Goal: Find specific page/section: Find specific page/section

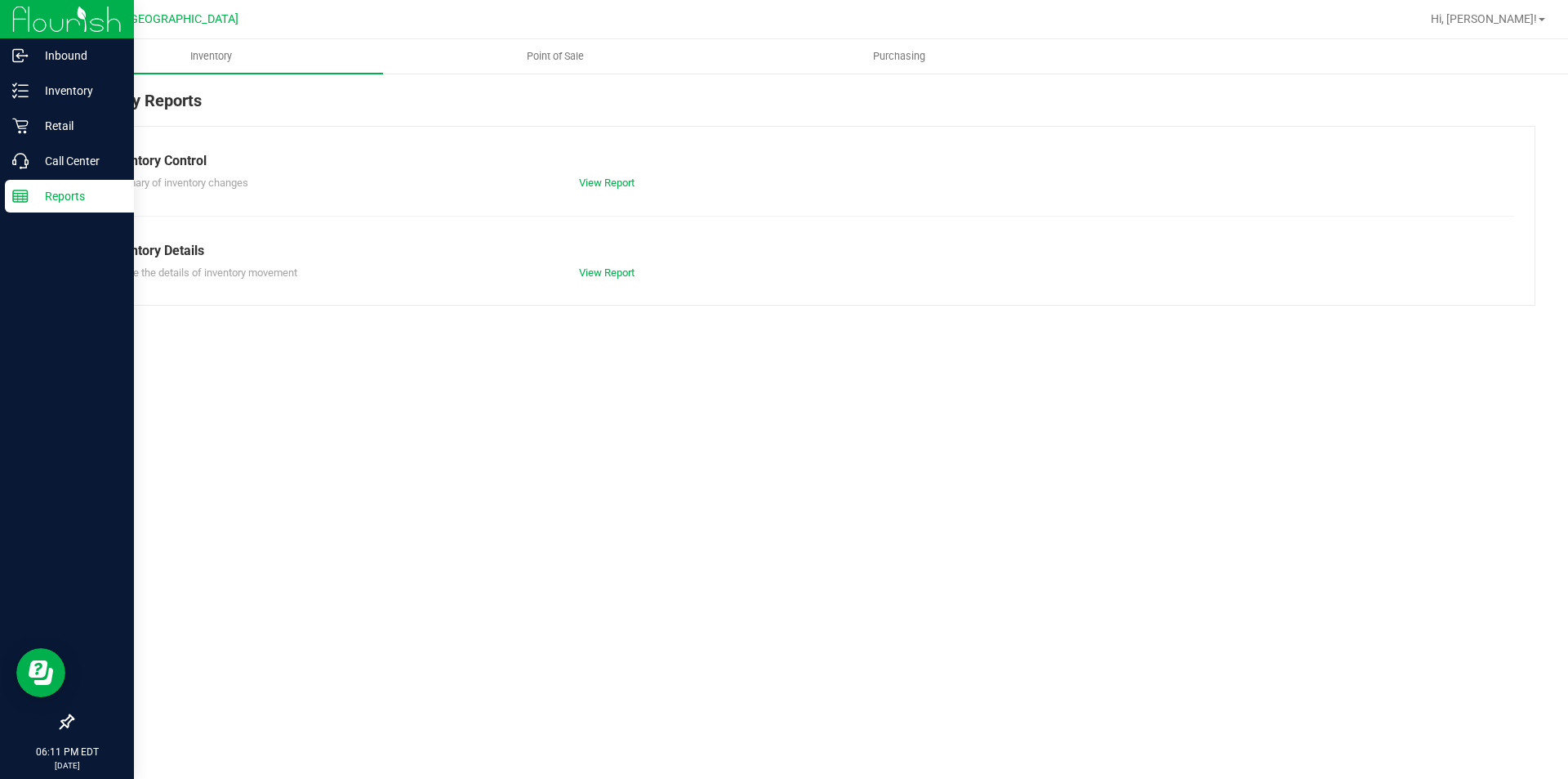
click at [40, 193] on p "Reports" at bounding box center [78, 196] width 98 height 20
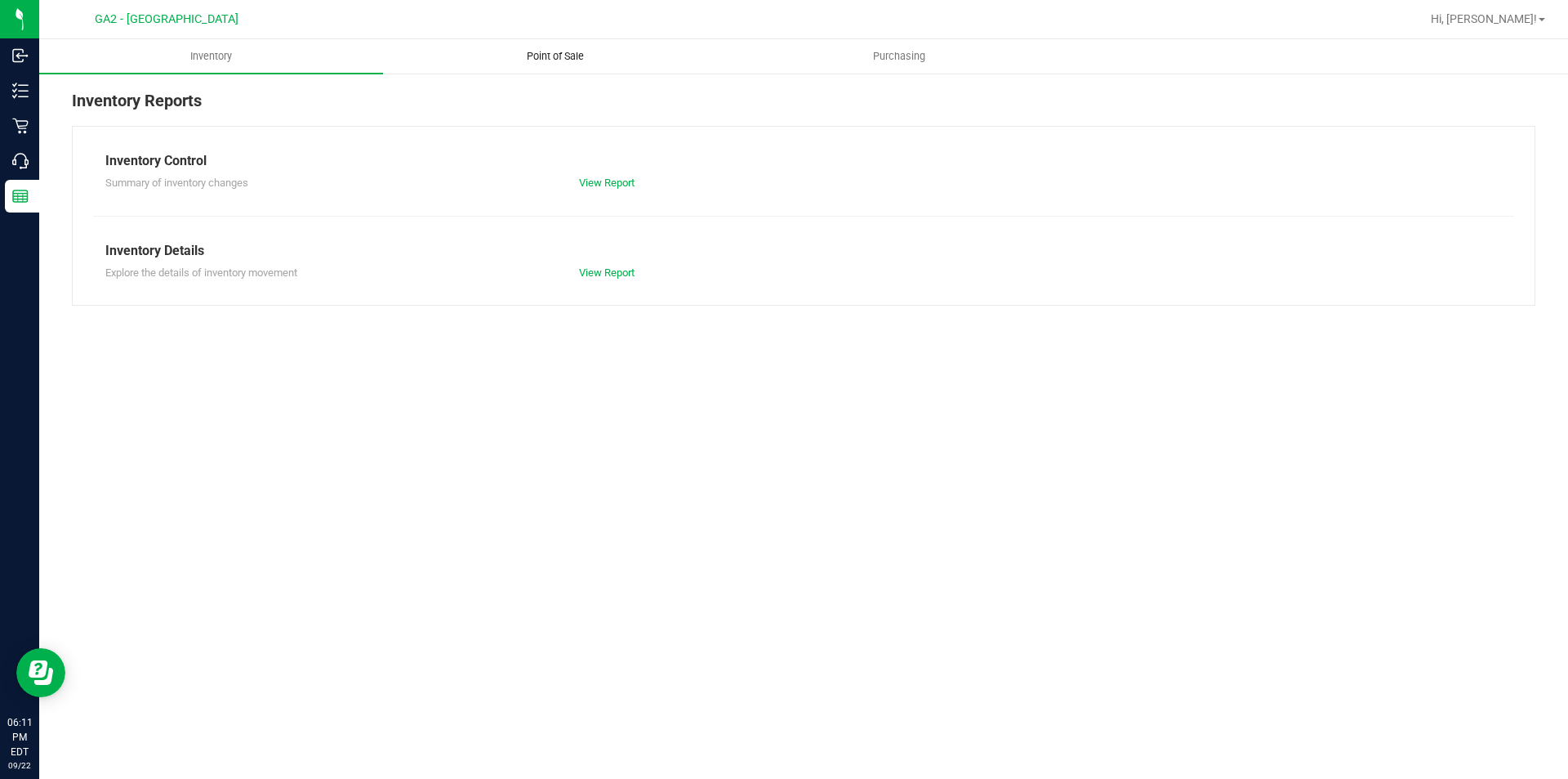
click at [582, 52] on span "Point of Sale" at bounding box center [555, 56] width 101 height 14
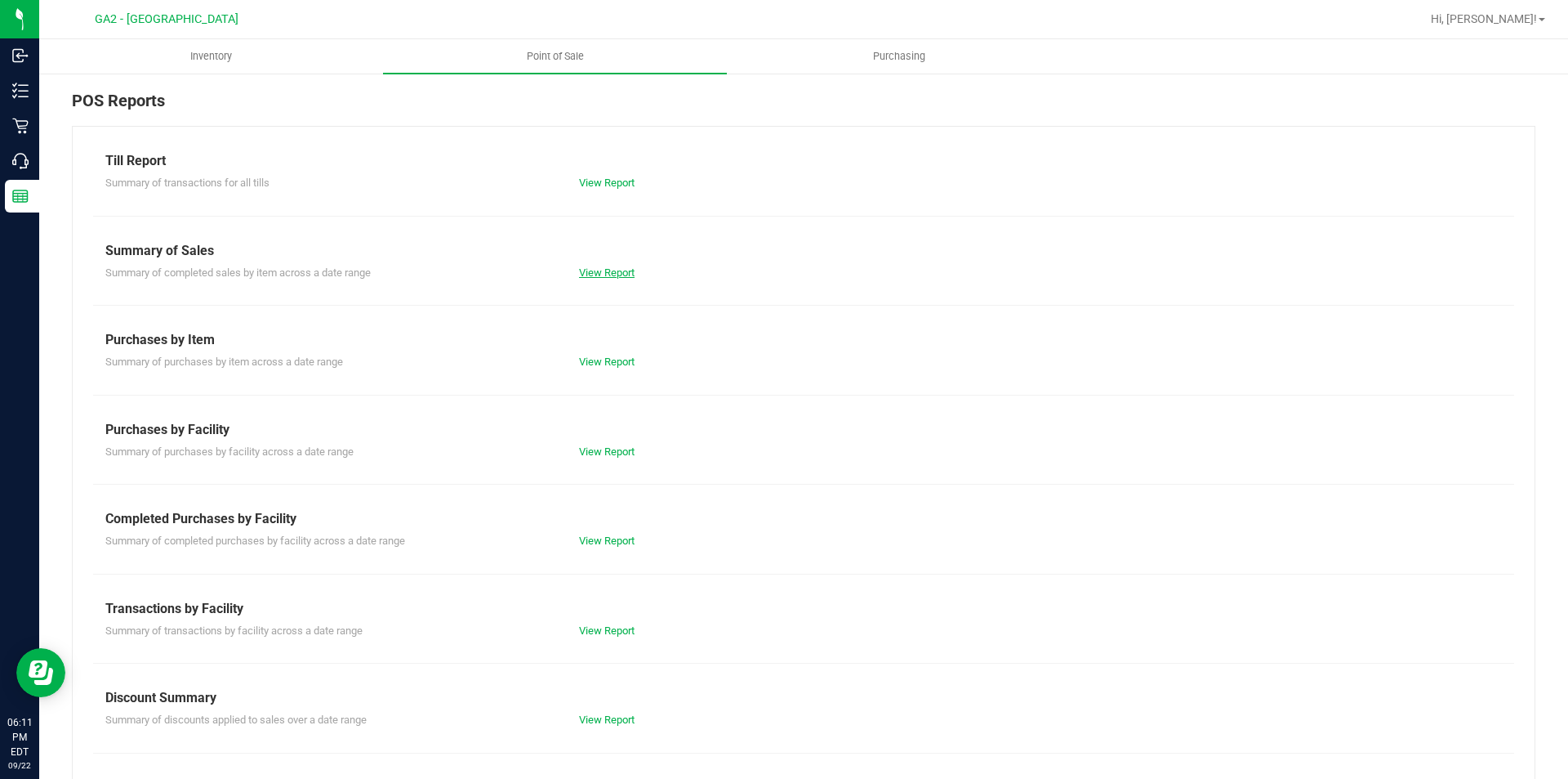
click at [606, 275] on link "View Report" at bounding box center [606, 273] width 55 height 13
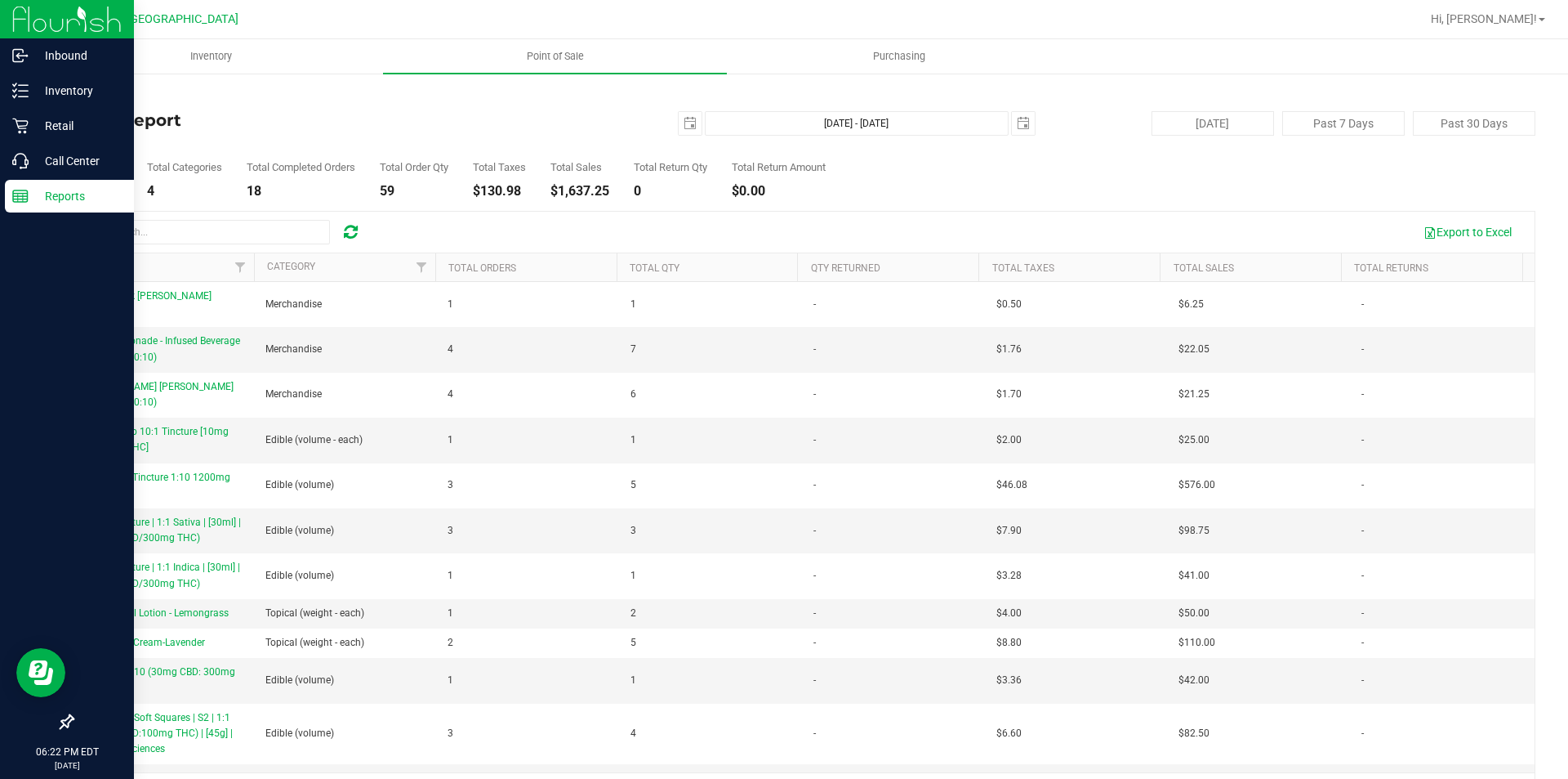
click at [30, 204] on p "Reports" at bounding box center [78, 196] width 98 height 20
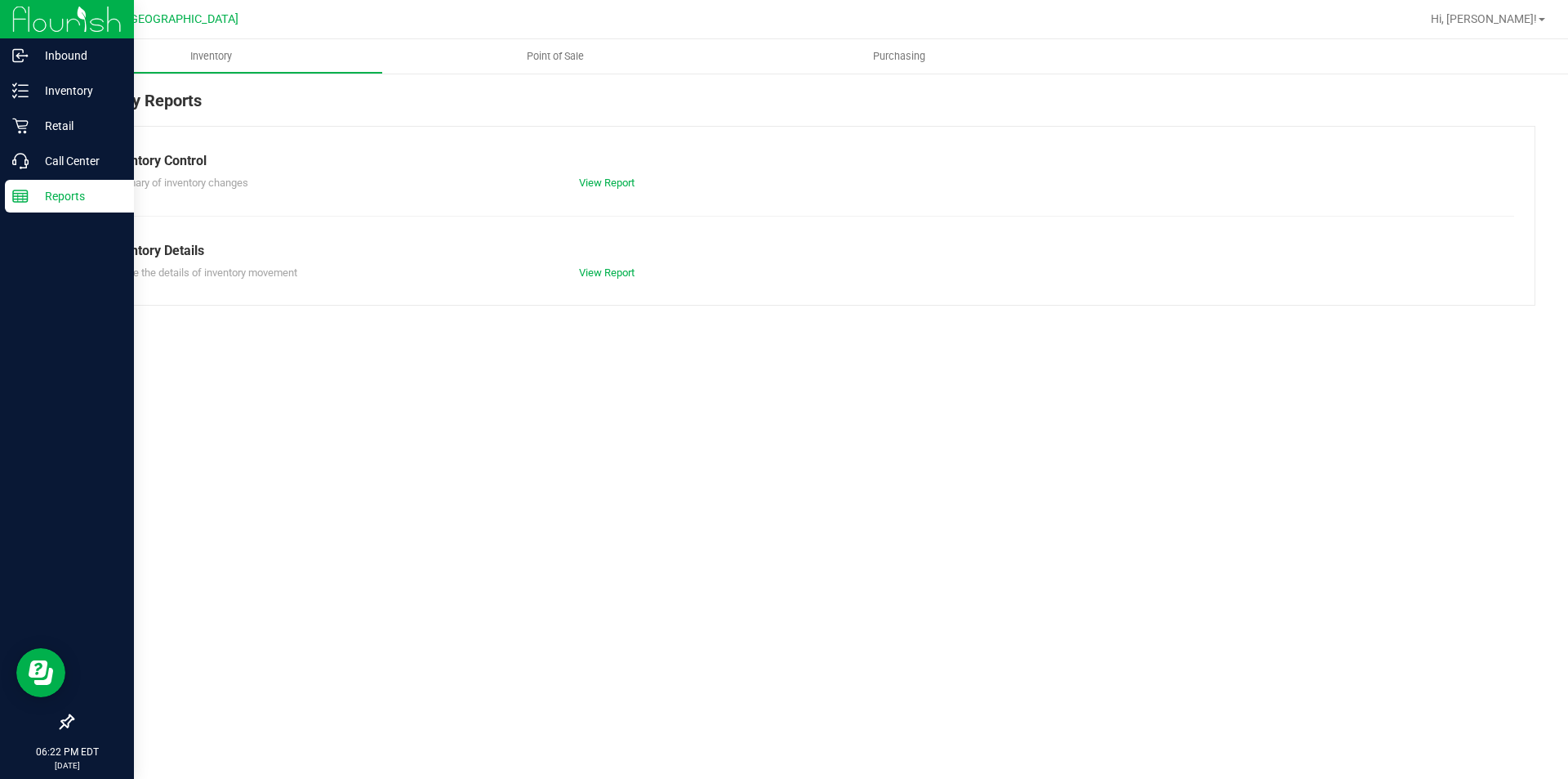
click at [39, 192] on p "Reports" at bounding box center [78, 196] width 98 height 20
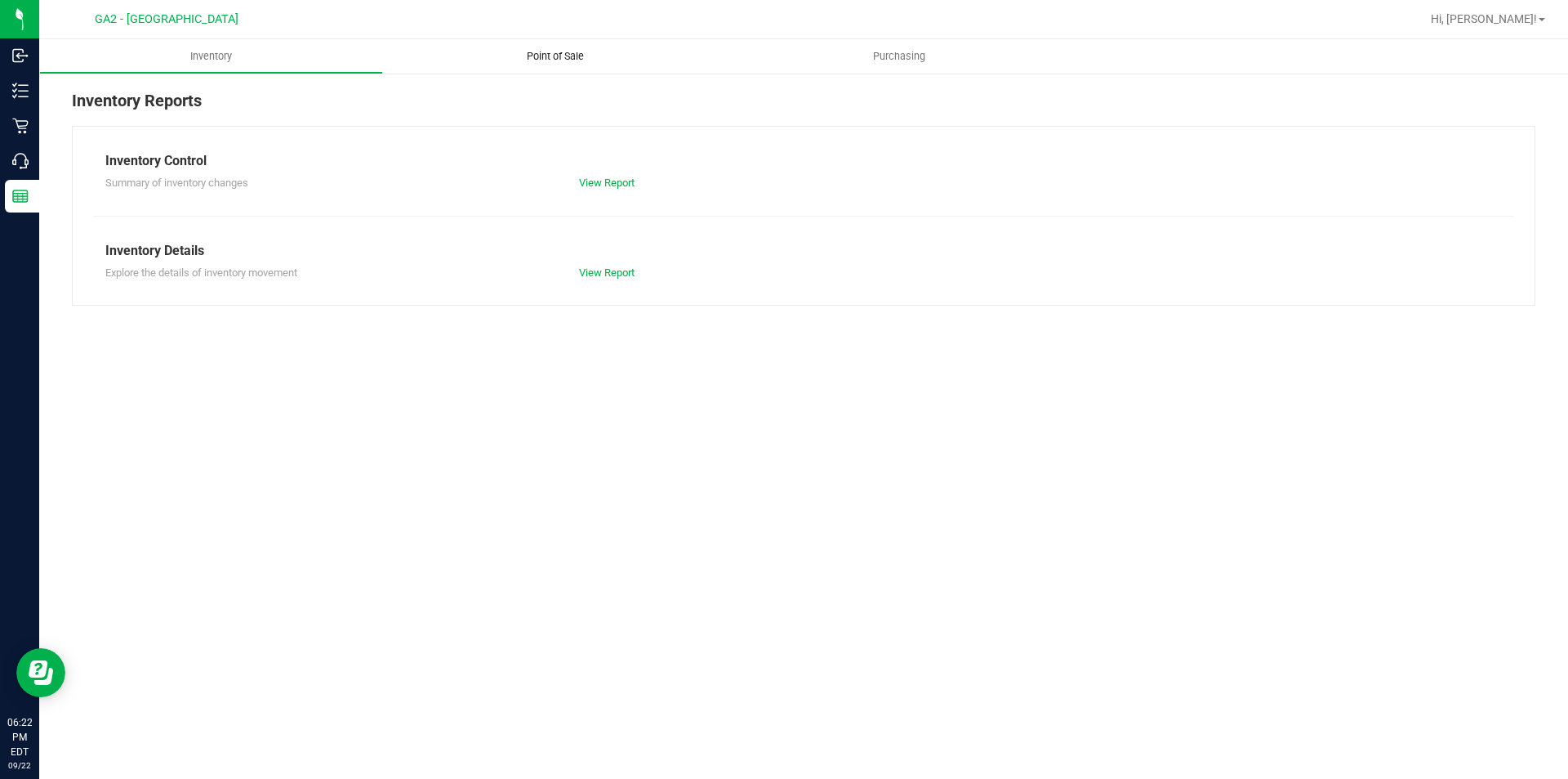
click at [554, 60] on span "Point of Sale" at bounding box center [555, 56] width 101 height 14
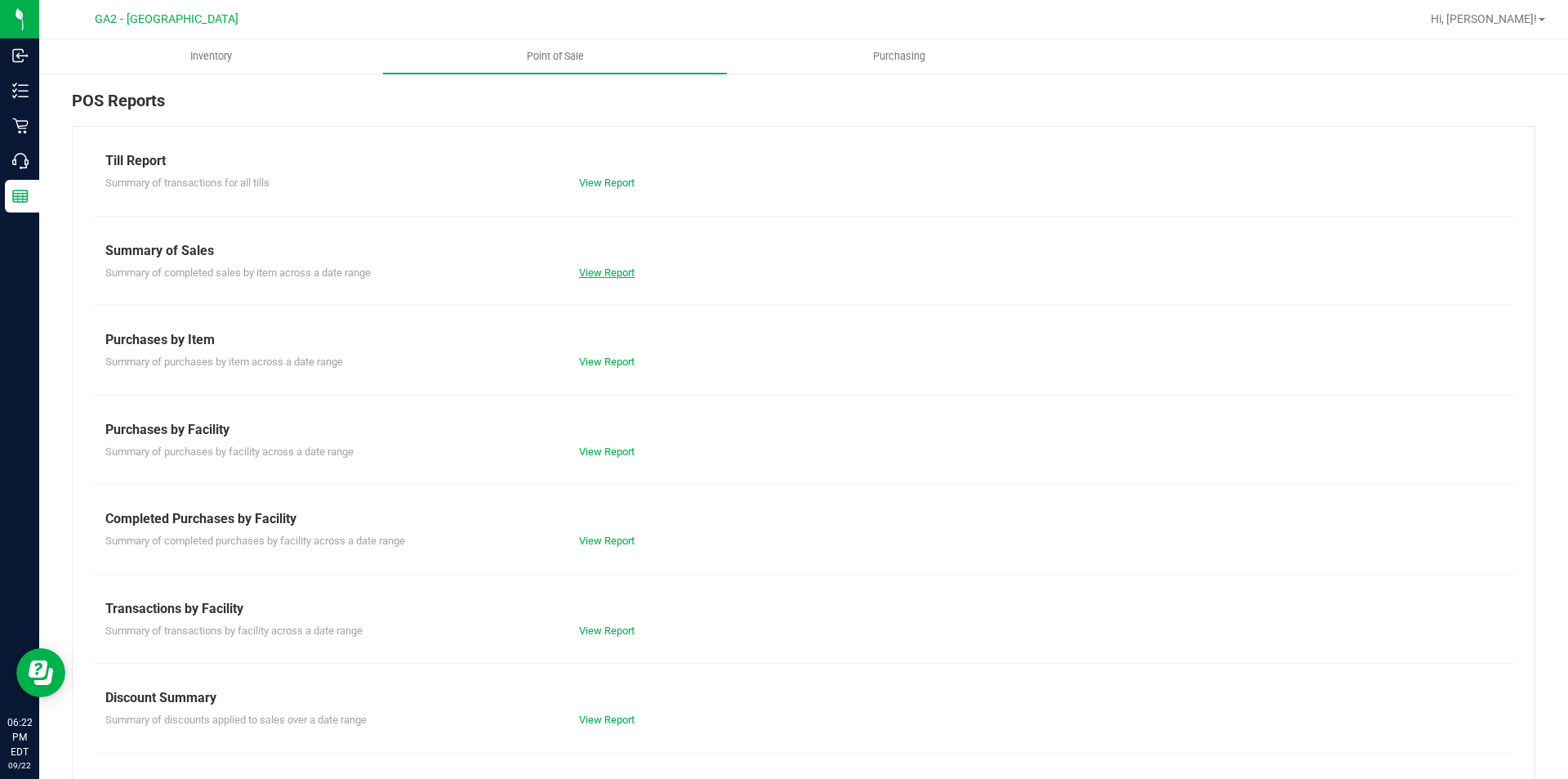
click at [597, 275] on link "View Report" at bounding box center [606, 273] width 55 height 13
